Goal: Task Accomplishment & Management: Complete application form

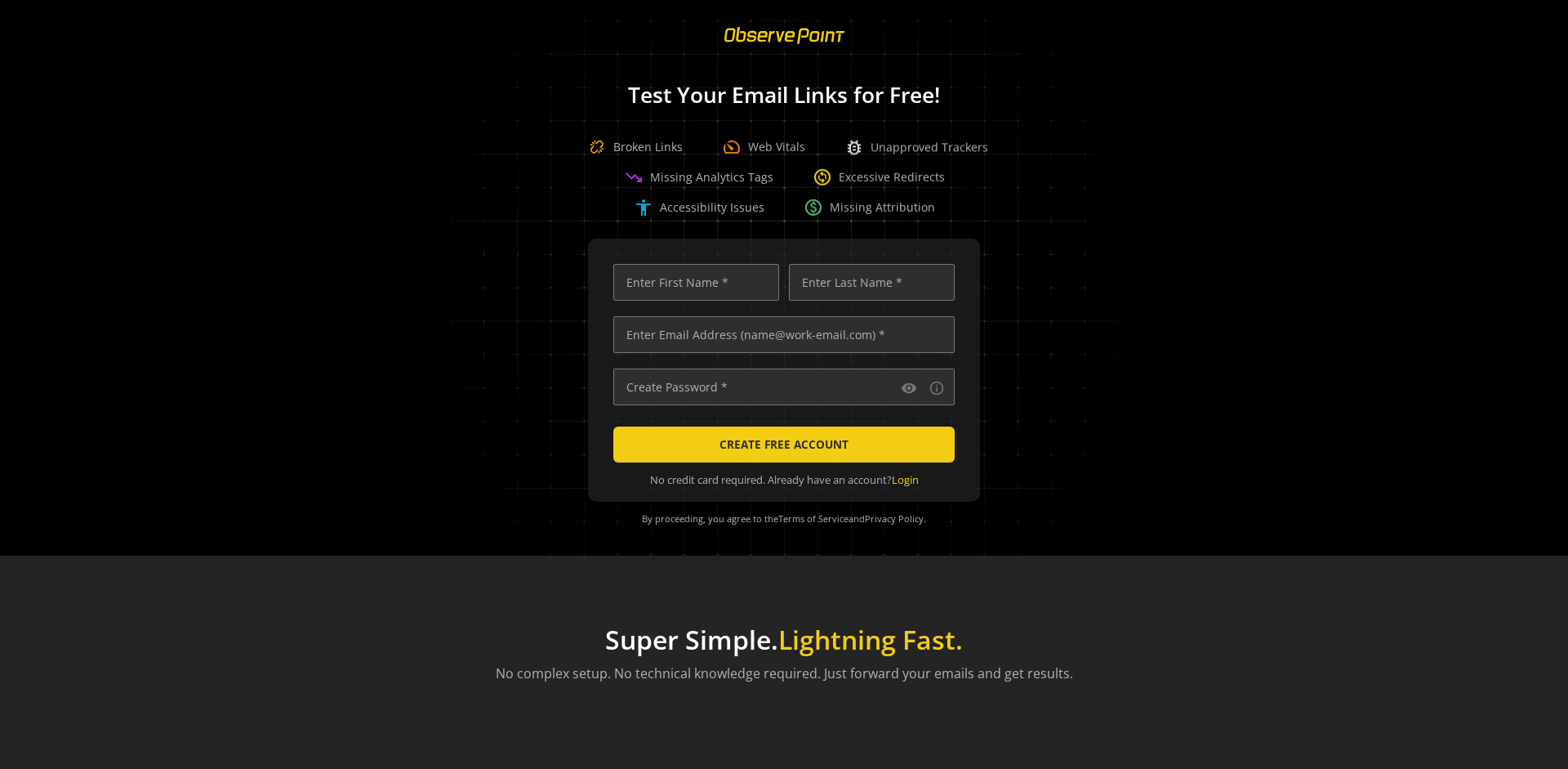
scroll to position [0, 5285]
click at [780, 335] on input "text" at bounding box center [784, 335] width 341 height 37
type input "[EMAIL_ADDRESS][DOMAIN_NAME]"
click at [692, 282] on input "text" at bounding box center [697, 283] width 166 height 37
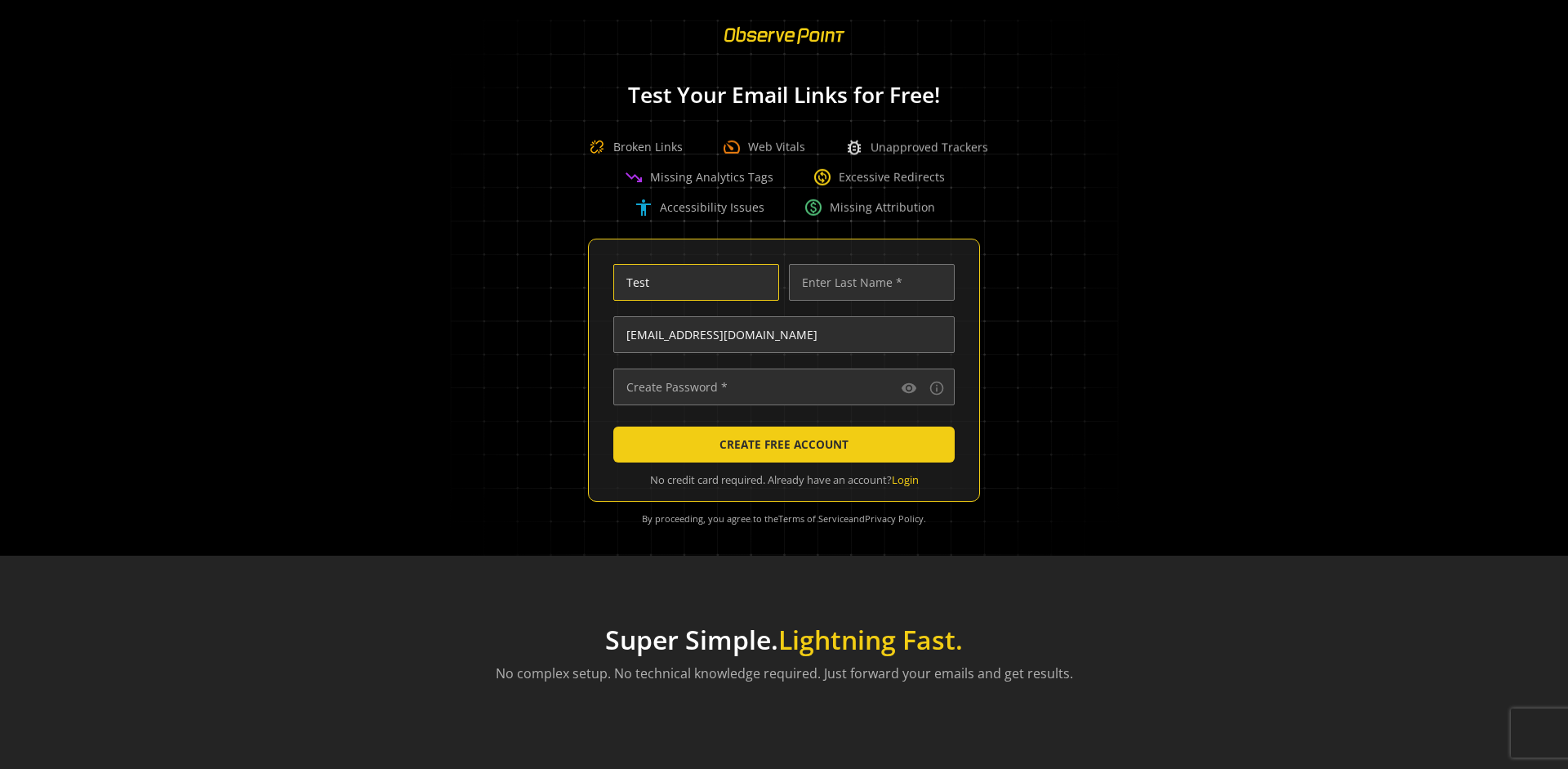
scroll to position [0, 0]
type input "Test"
click at [867, 282] on input "text" at bounding box center [872, 283] width 166 height 37
type input "Test"
click at [780, 387] on input "text" at bounding box center [784, 387] width 341 height 37
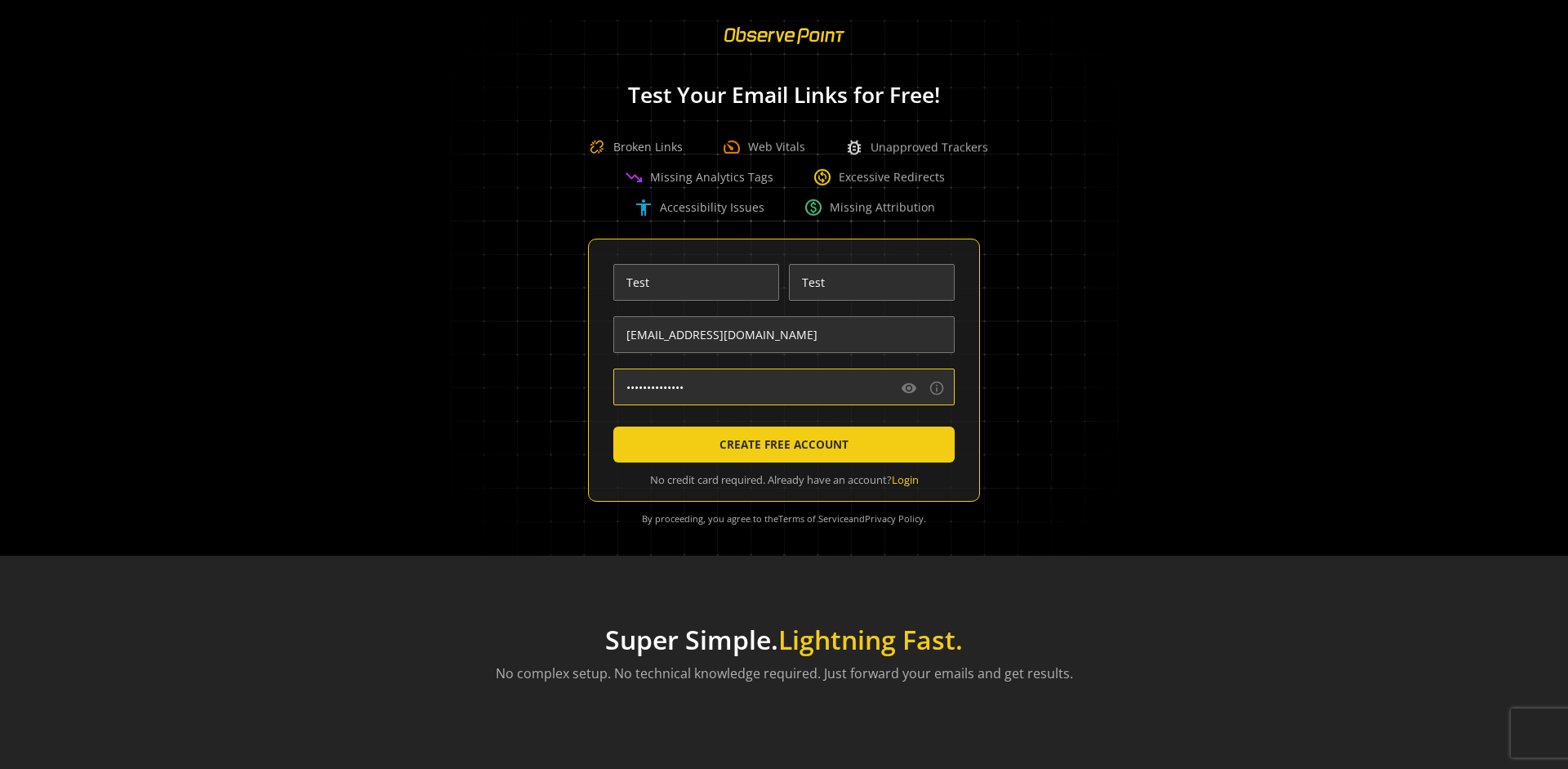
type input "••••••••••••••"
click at [780, 444] on span "CREATE FREE ACCOUNT" at bounding box center [784, 444] width 129 height 29
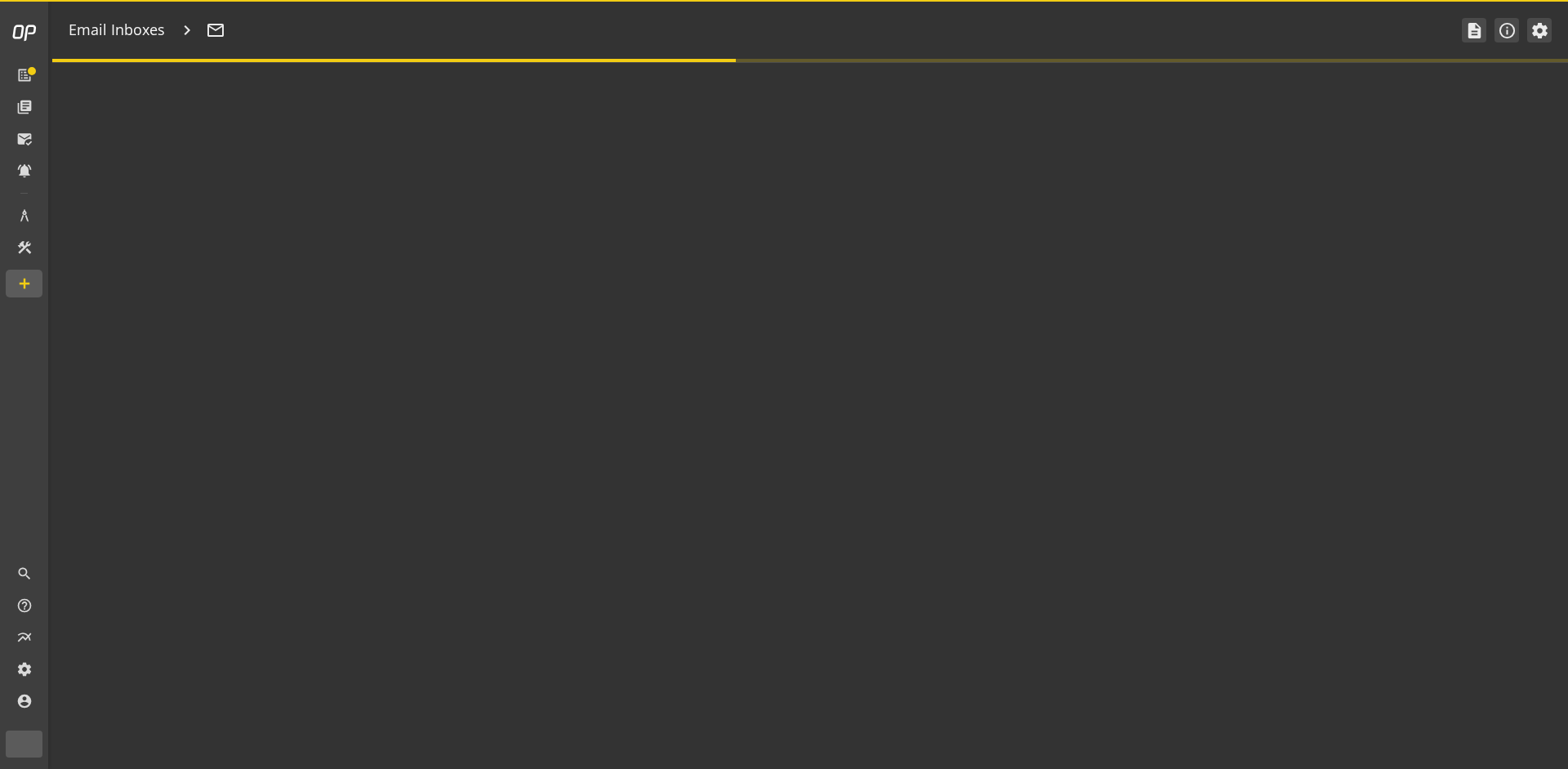
type textarea "Welcome to ObservePoint! This is your default email inbox for testing."
